Goal: Download file/media

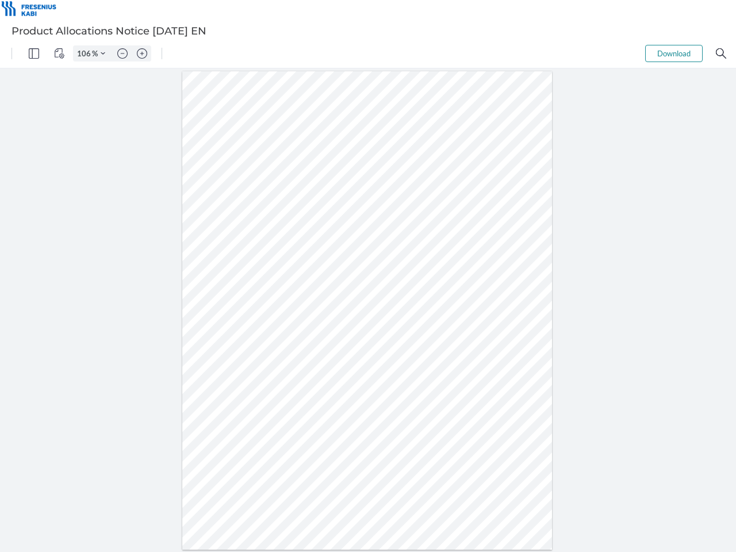
click at [34, 54] on img "Panel" at bounding box center [34, 53] width 10 height 10
click at [59, 54] on img "View Controls" at bounding box center [59, 53] width 10 height 10
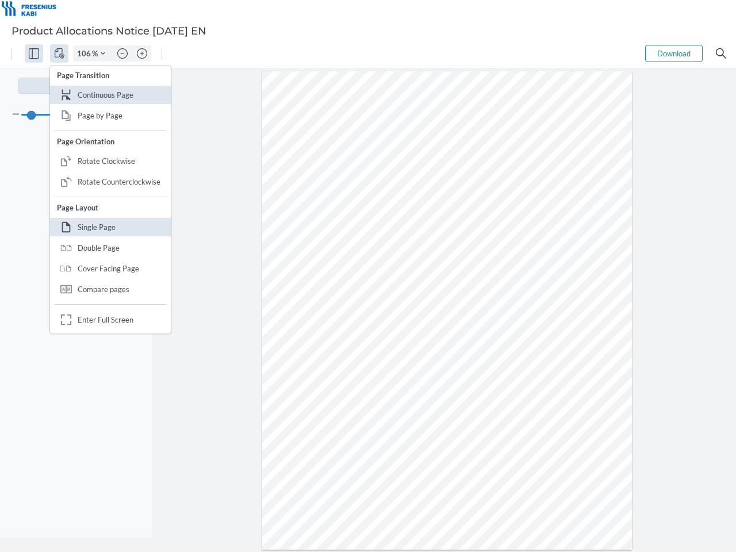
click at [86, 54] on input "106" at bounding box center [83, 53] width 18 height 10
click at [103, 54] on img "Zoom Controls" at bounding box center [103, 53] width 5 height 5
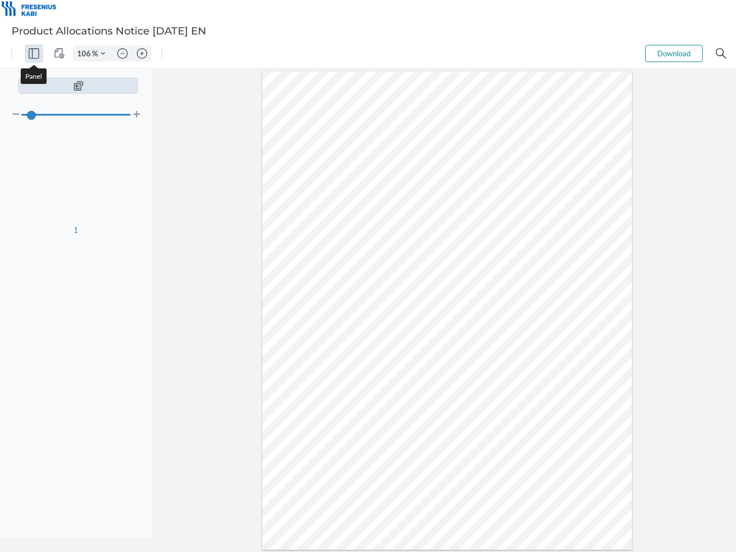
click at [123, 54] on img "Zoom out" at bounding box center [122, 53] width 10 height 10
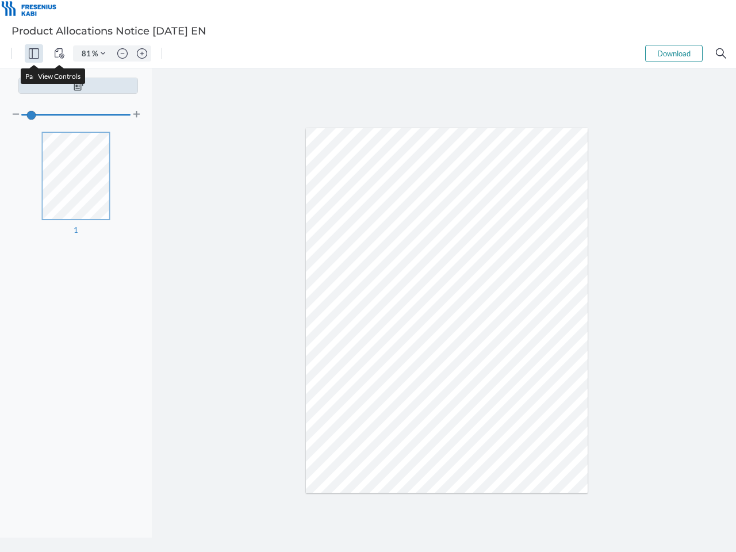
click at [142, 54] on img "Zoom in" at bounding box center [142, 53] width 10 height 10
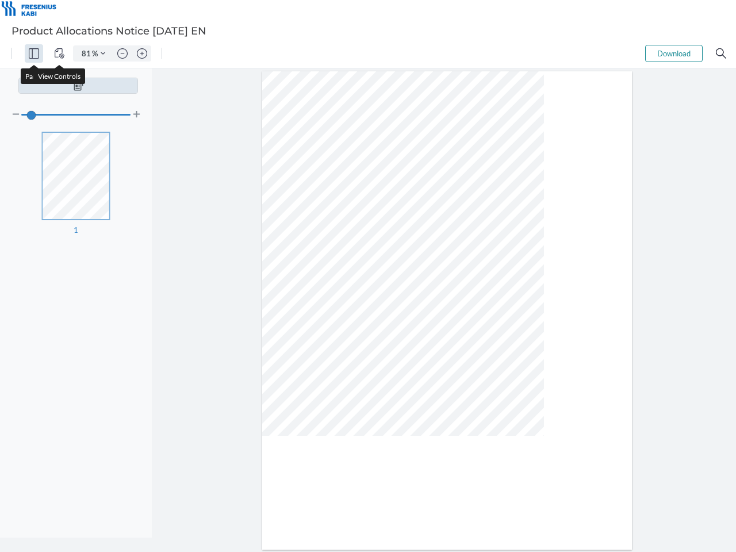
type input "106"
click at [674, 54] on button "Download" at bounding box center [675, 53] width 58 height 17
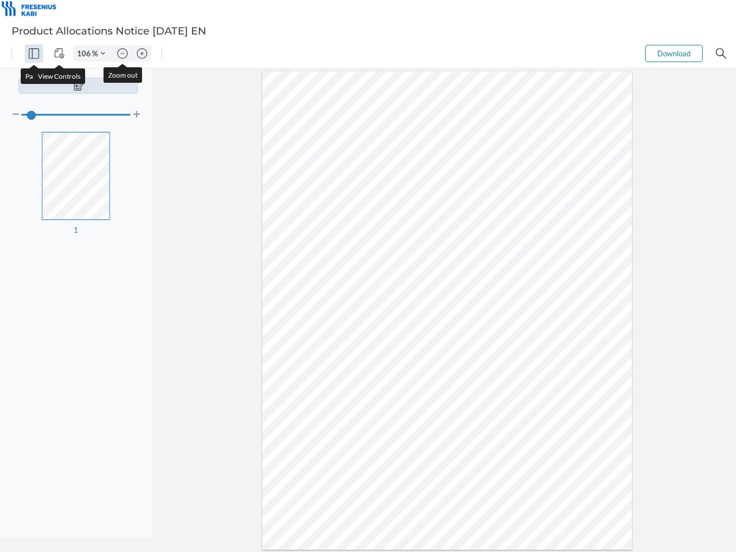
click at [721, 54] on img "Search" at bounding box center [721, 53] width 10 height 10
